Goal: Find contact information: Find contact information

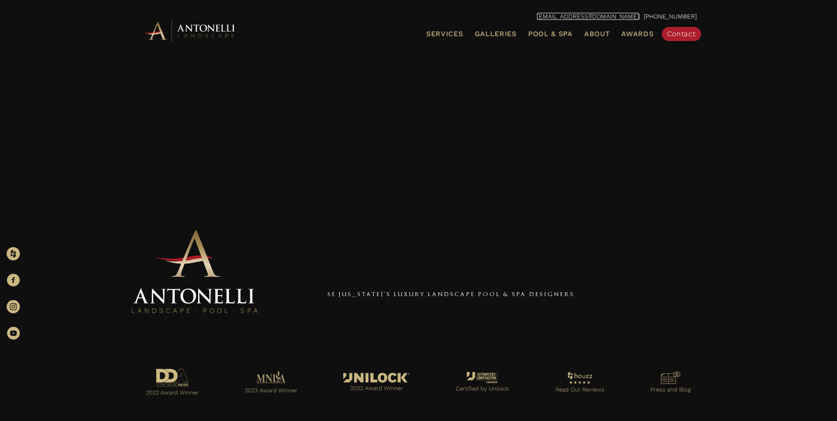
click at [639, 15] on link "[EMAIL_ADDRESS][DOMAIN_NAME]" at bounding box center [588, 16] width 102 height 7
click at [607, 15] on link "[EMAIL_ADDRESS][DOMAIN_NAME]" at bounding box center [588, 16] width 102 height 7
click at [565, 14] on link "[EMAIL_ADDRESS][DOMAIN_NAME]" at bounding box center [588, 16] width 102 height 7
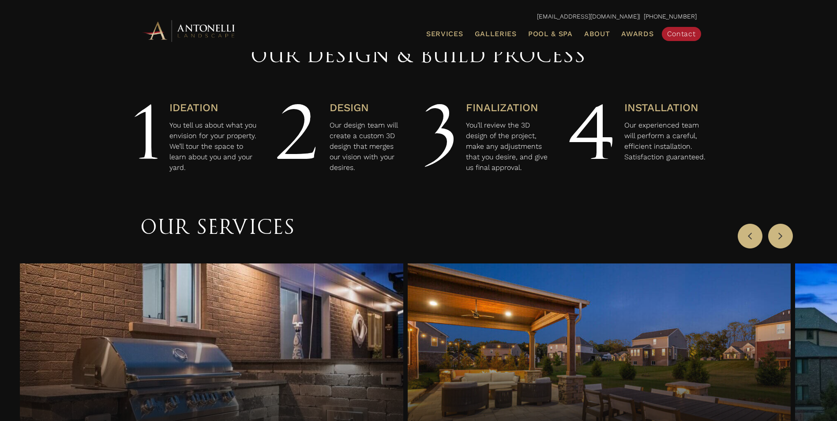
scroll to position [529, 0]
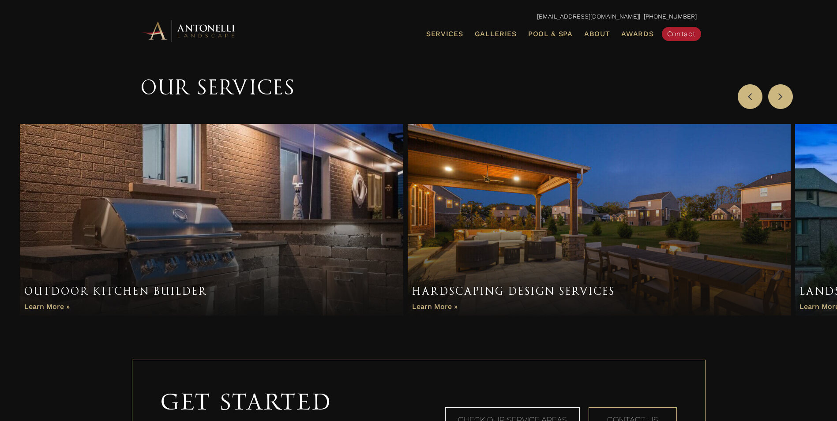
click at [253, 352] on div "Get Started Contact our team today and tell us about the luxury design you've a…" at bounding box center [418, 415] width 837 height 164
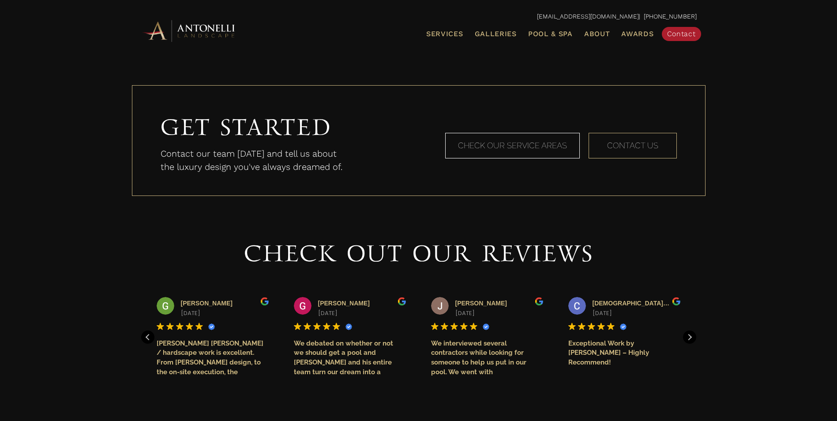
scroll to position [823, 0]
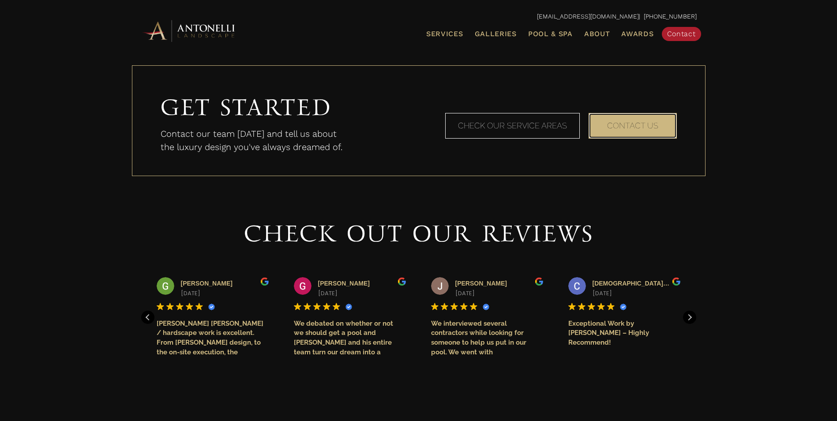
click at [641, 130] on span "Contact Us" at bounding box center [632, 125] width 51 height 9
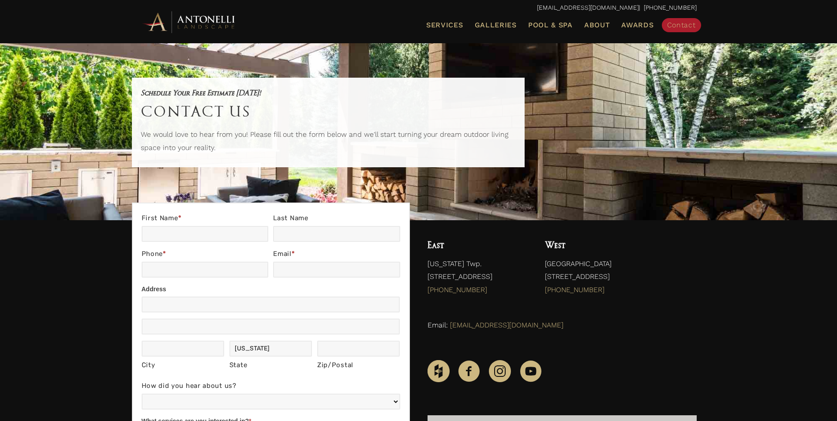
drag, startPoint x: 651, startPoint y: 276, endPoint x: 569, endPoint y: 270, distance: 83.1
click at [569, 270] on p "[GEOGRAPHIC_DATA] [STREET_ADDRESS] (248) 972-5556" at bounding box center [620, 279] width 151 height 44
drag, startPoint x: 537, startPoint y: 321, endPoint x: 449, endPoint y: 329, distance: 88.2
click at [449, 329] on p "Email: info@antonellilandscape.com" at bounding box center [561, 324] width 269 height 13
copy link "[EMAIL_ADDRESS][DOMAIN_NAME]"
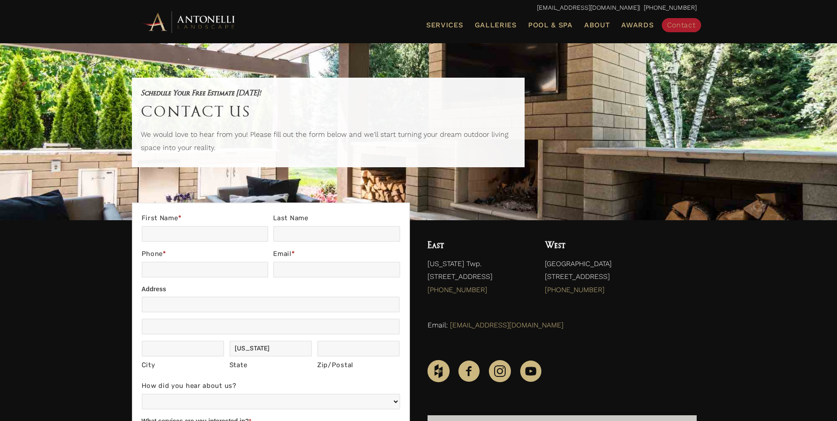
click at [472, 23] on ul "Services Landscape Design Landscape Installation Pool Design & Installation Pat…" at bounding box center [508, 25] width 390 height 19
click at [479, 22] on span "Galleries" at bounding box center [496, 25] width 42 height 8
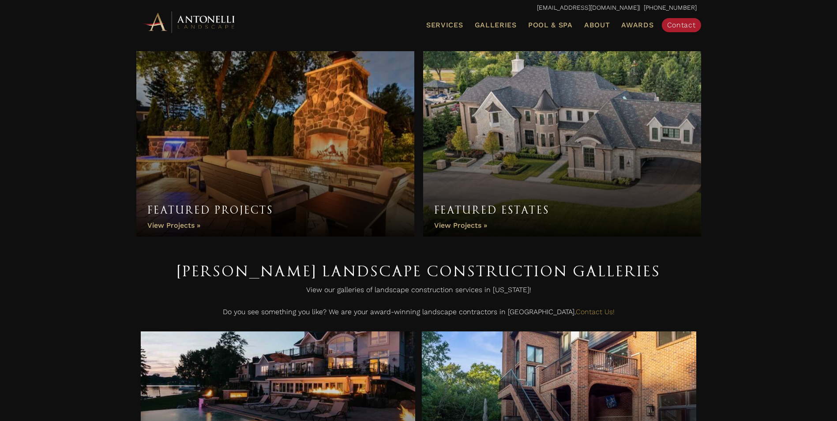
click at [276, 169] on link "Featured Projects" at bounding box center [275, 143] width 278 height 185
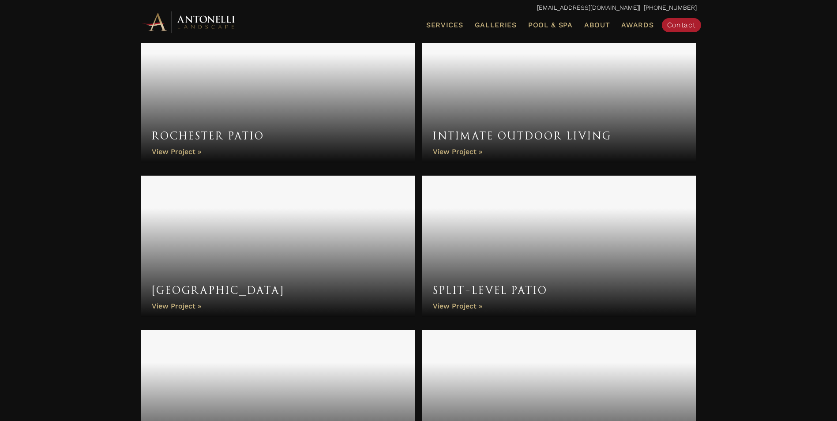
scroll to position [1000, 0]
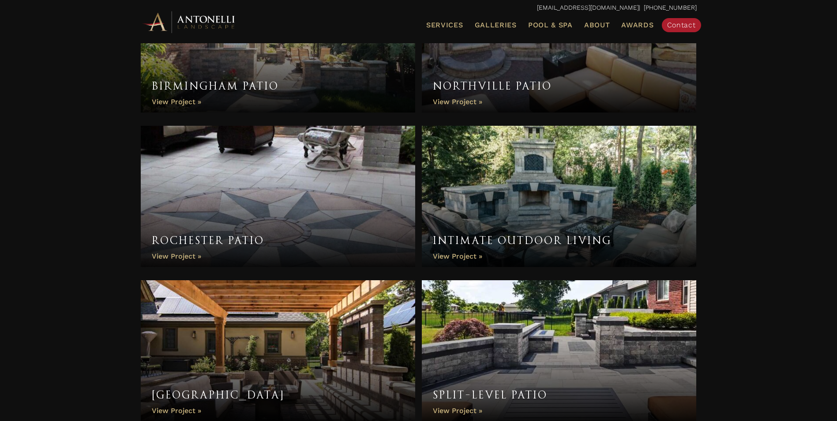
click at [618, 201] on link "Intimate Outdoor Living" at bounding box center [559, 196] width 275 height 141
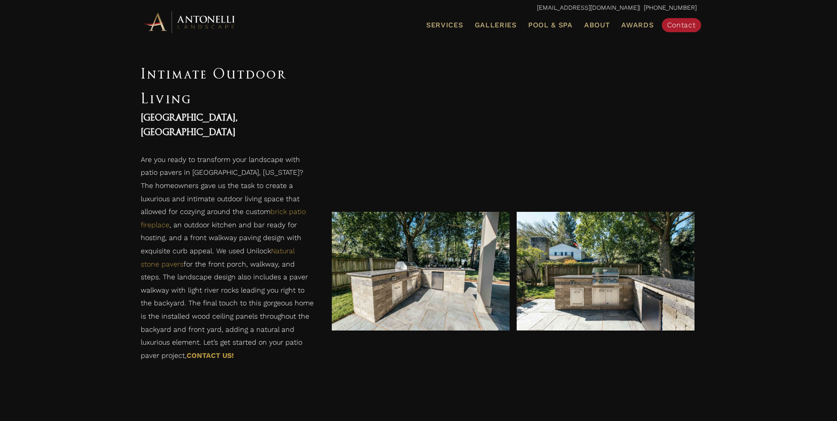
scroll to position [282, 0]
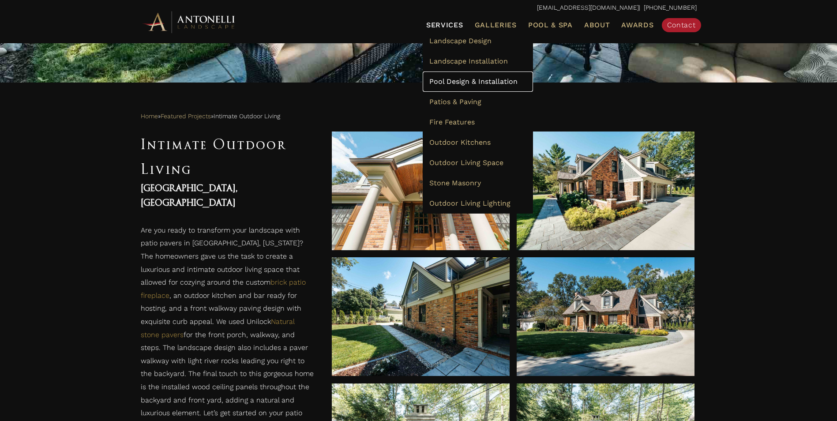
click at [470, 82] on span "Pool Design & Installation" at bounding box center [473, 81] width 88 height 8
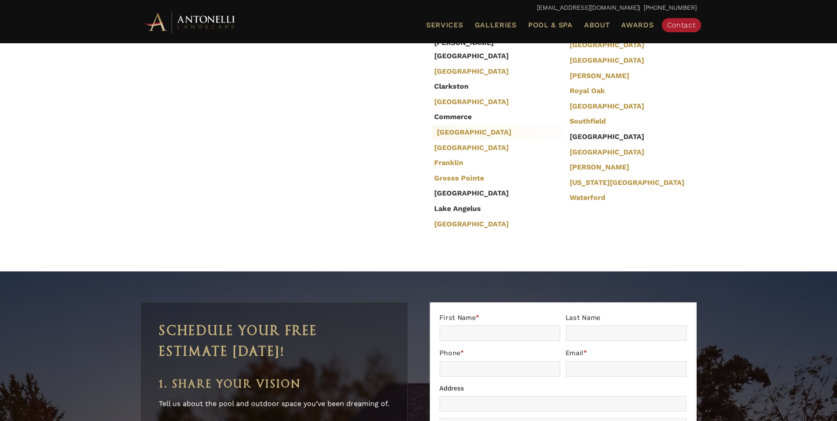
scroll to position [2823, 0]
